Goal: Information Seeking & Learning: Learn about a topic

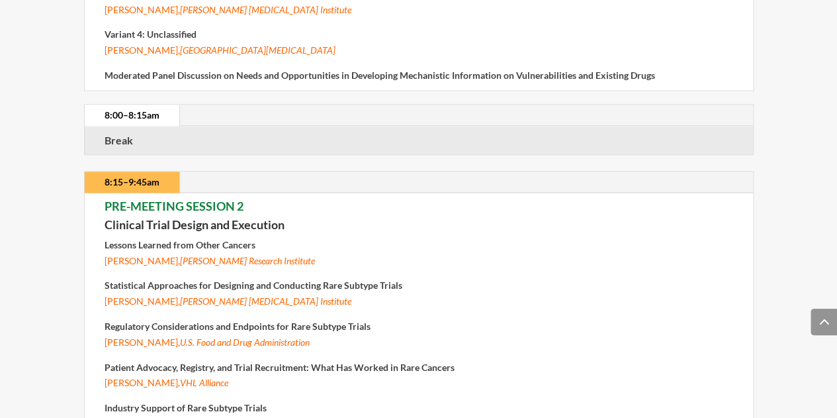
scroll to position [760, 0]
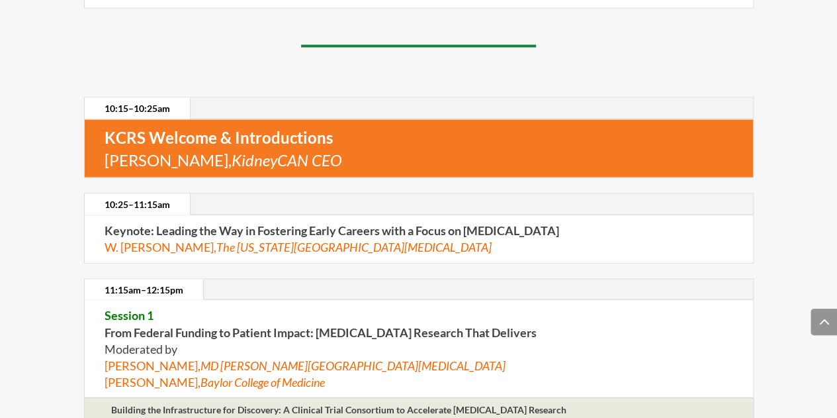
scroll to position [4793, 0]
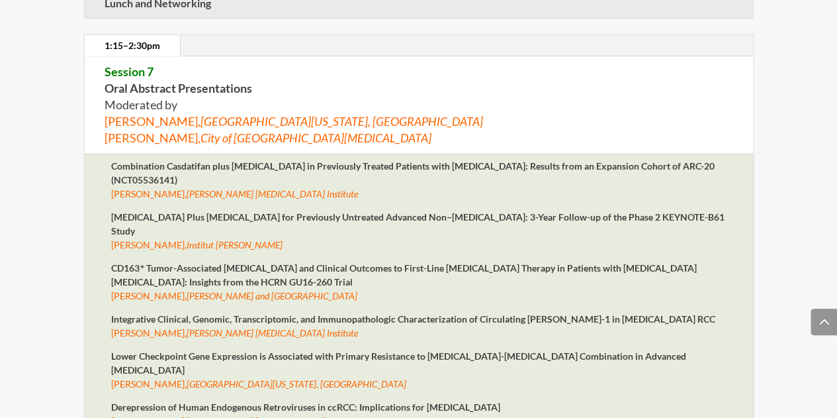
click at [415, 215] on p "[MEDICAL_DATA] Plus [MEDICAL_DATA] for Previously Untreated Advanced Non–[MEDIC…" at bounding box center [418, 235] width 615 height 51
click at [224, 239] on em "[PERSON_NAME]" at bounding box center [249, 244] width 67 height 11
click at [238, 211] on p "[MEDICAL_DATA] Plus [MEDICAL_DATA] for Previously Untreated Advanced Non–[MEDIC…" at bounding box center [418, 235] width 615 height 51
click at [232, 239] on em "[PERSON_NAME]" at bounding box center [249, 244] width 67 height 11
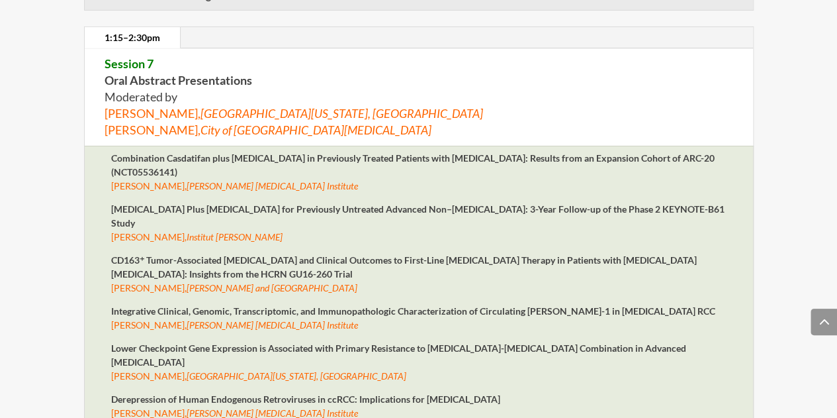
scroll to position [4805, 0]
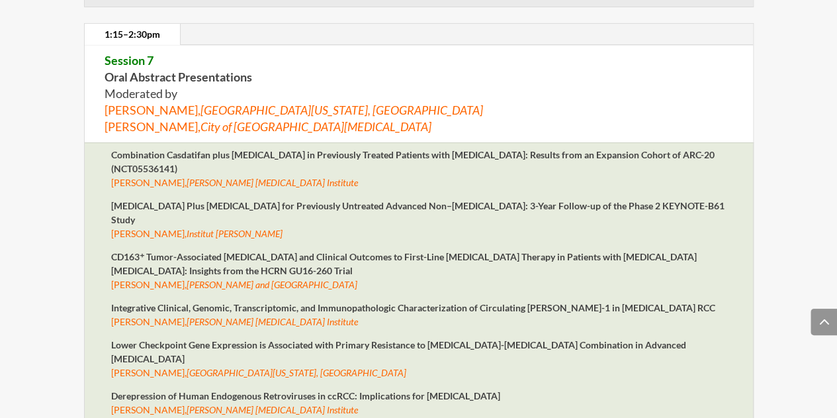
click at [228, 199] on p "Pembrolizumab Plus Lenvatinib for Previously Untreated Advanced Non–Clear Cell …" at bounding box center [418, 224] width 615 height 51
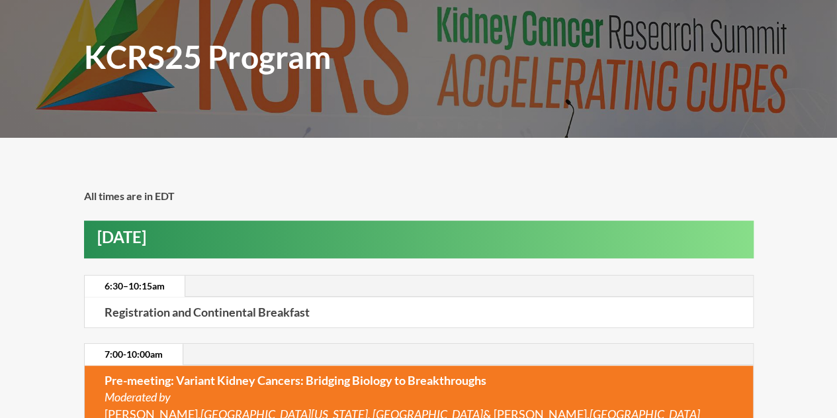
scroll to position [0, 0]
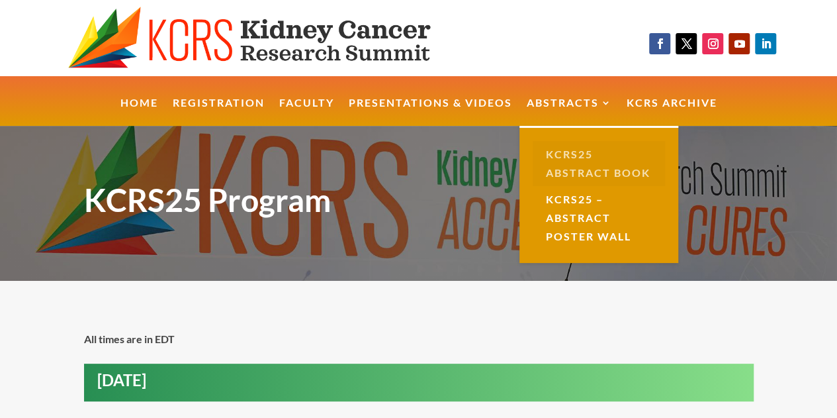
click at [571, 150] on link "KCRS25 Abstract Book" at bounding box center [599, 163] width 132 height 45
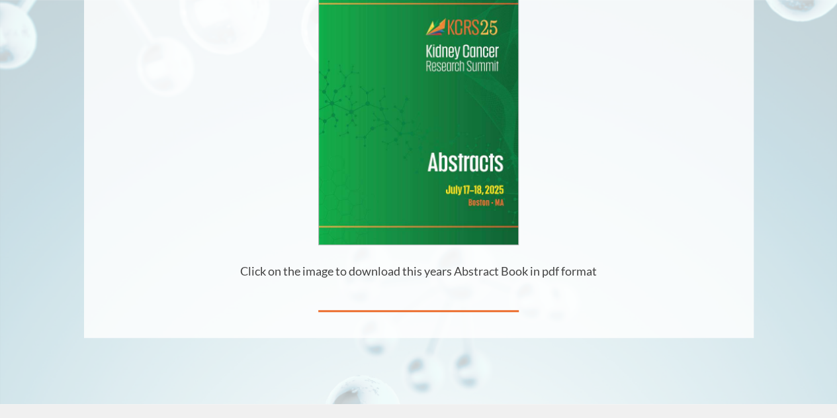
scroll to position [322, 0]
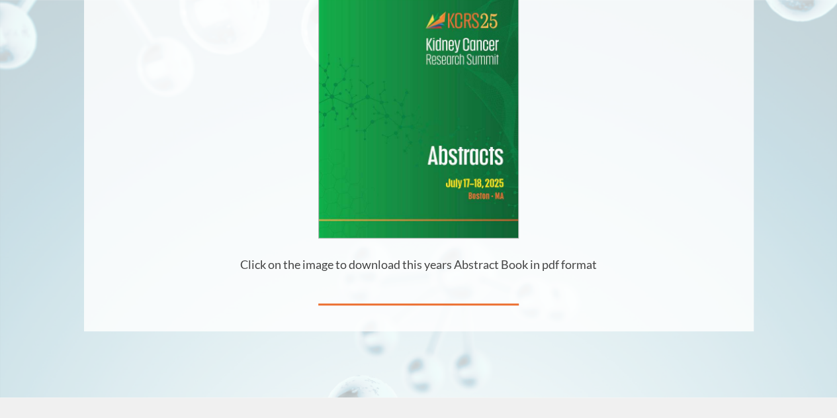
click at [401, 151] on img at bounding box center [419, 108] width 200 height 258
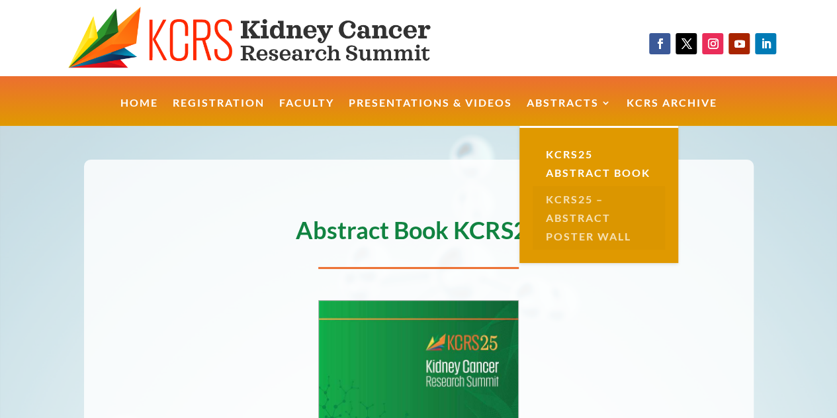
click at [570, 220] on link "KCRS25 – Abstract Poster Wall" at bounding box center [599, 218] width 132 height 64
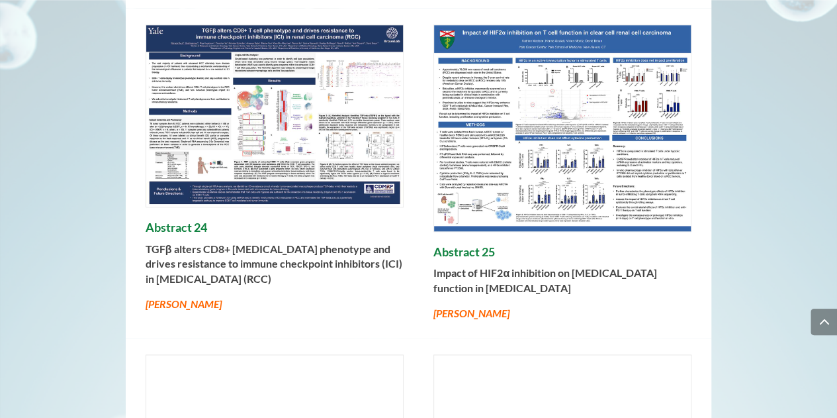
scroll to position [640, 0]
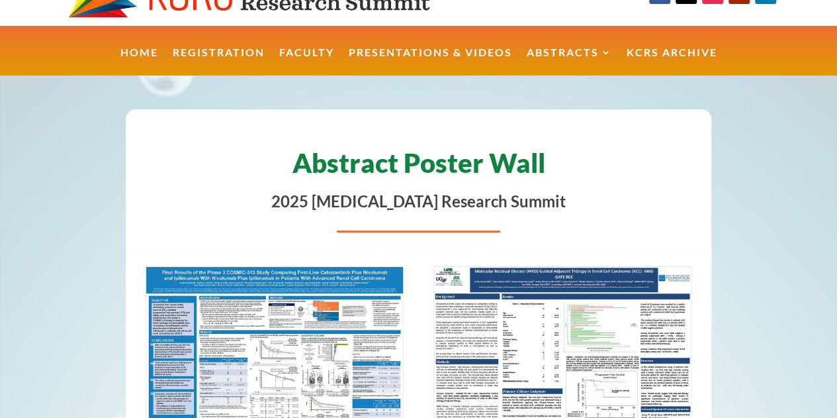
scroll to position [0, 0]
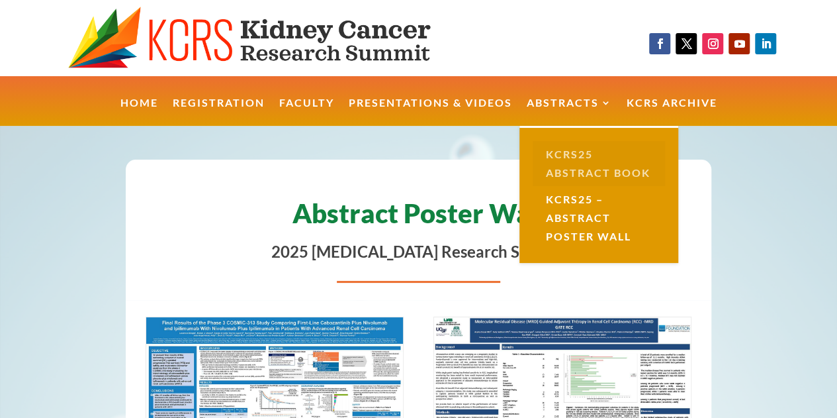
click at [565, 156] on link "KCRS25 Abstract Book" at bounding box center [599, 163] width 132 height 45
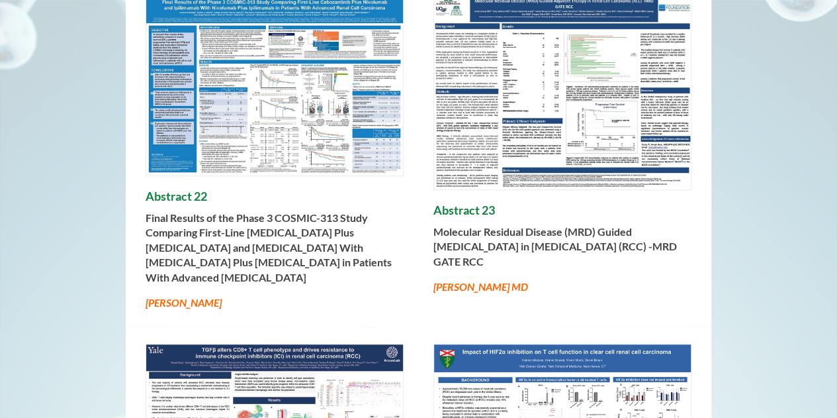
scroll to position [323, 0]
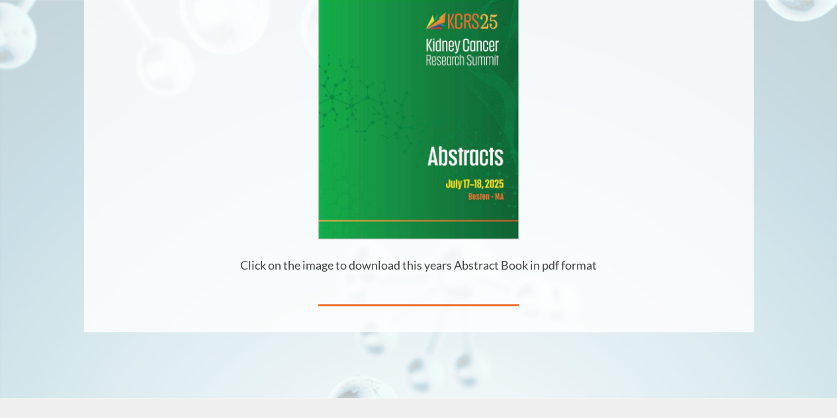
scroll to position [322, 0]
click at [422, 170] on img at bounding box center [419, 108] width 200 height 258
